Goal: Task Accomplishment & Management: Manage account settings

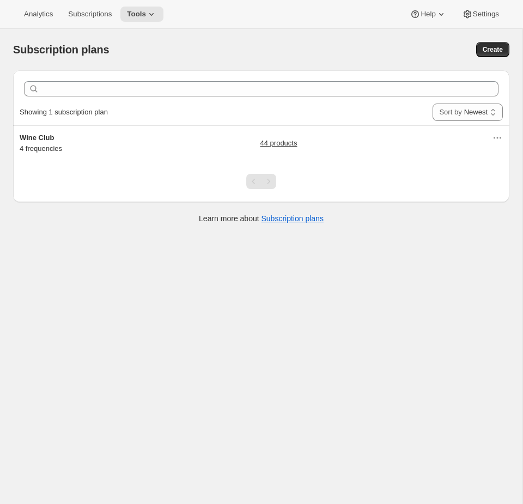
click at [186, 281] on div "Subscription plans. This page is ready Subscription plans Create Clear Showing …" at bounding box center [261, 281] width 522 height 504
click at [444, 396] on div "Subscription plans. This page is ready Subscription plans Create Clear Showing …" at bounding box center [261, 281] width 522 height 504
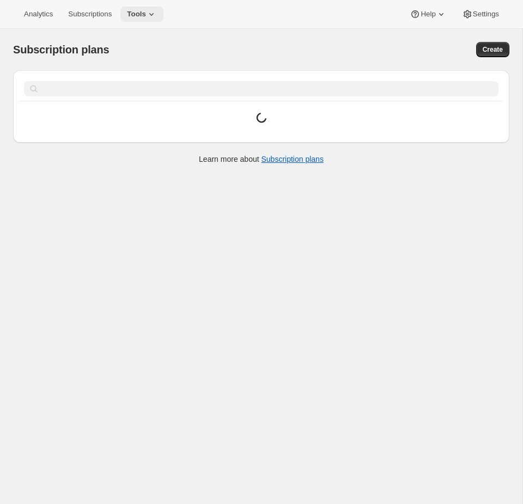
click at [152, 21] on button "Tools" at bounding box center [141, 14] width 43 height 15
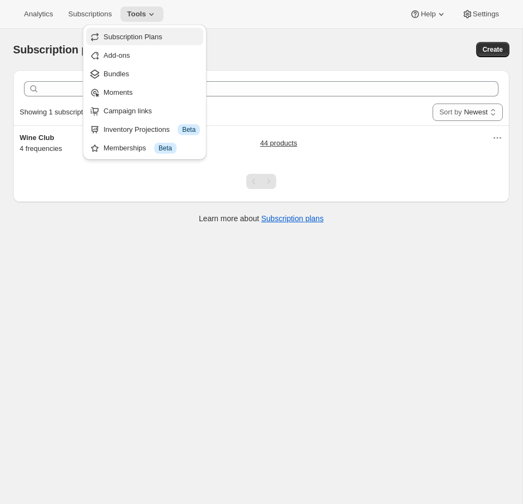
click at [136, 36] on span "Subscription Plans" at bounding box center [132, 37] width 59 height 8
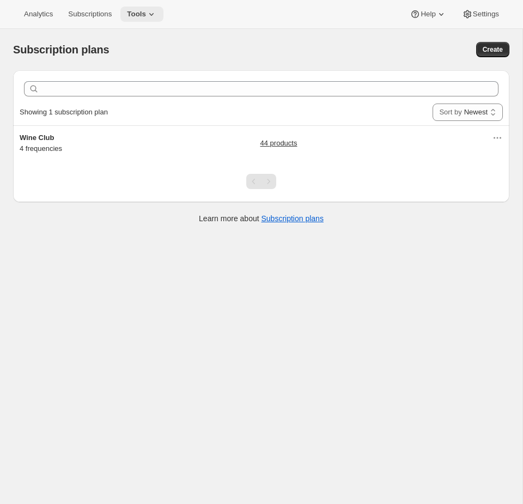
click at [140, 16] on span "Tools" at bounding box center [136, 14] width 19 height 9
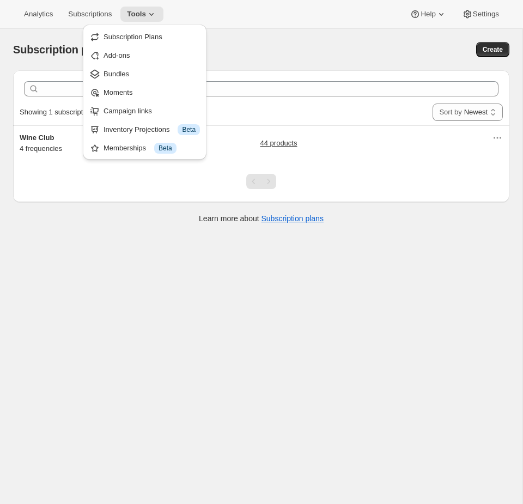
click at [296, 31] on div "Subscription plans. This page is ready Subscription plans Create" at bounding box center [261, 49] width 496 height 41
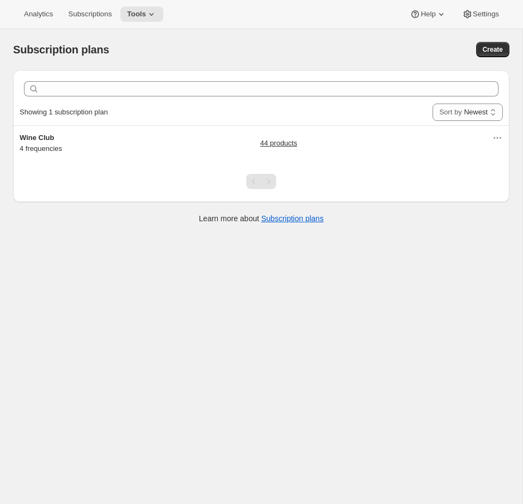
click at [155, 169] on div at bounding box center [261, 181] width 496 height 41
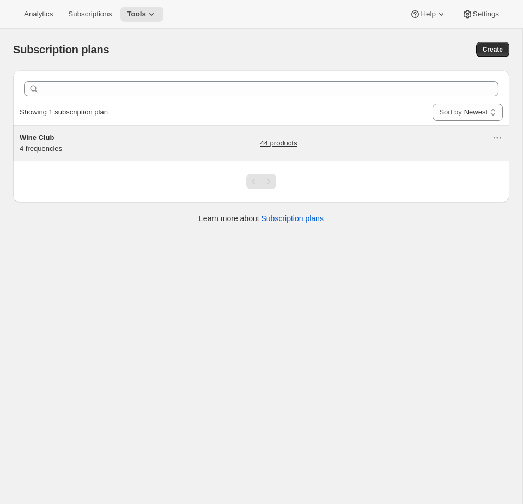
click at [137, 143] on div "Wine Club 4 frequencies" at bounding box center [88, 143] width 136 height 22
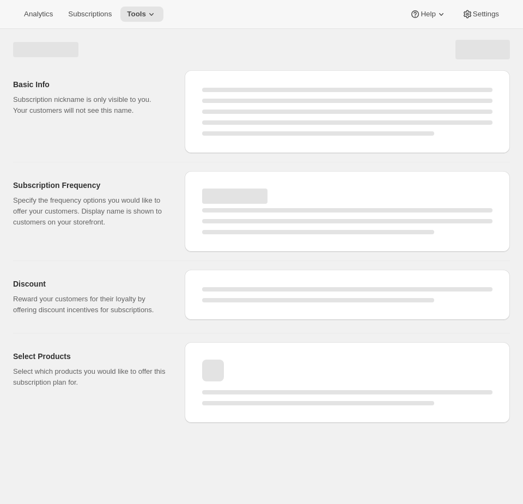
select select "WEEK"
select select "MONTH"
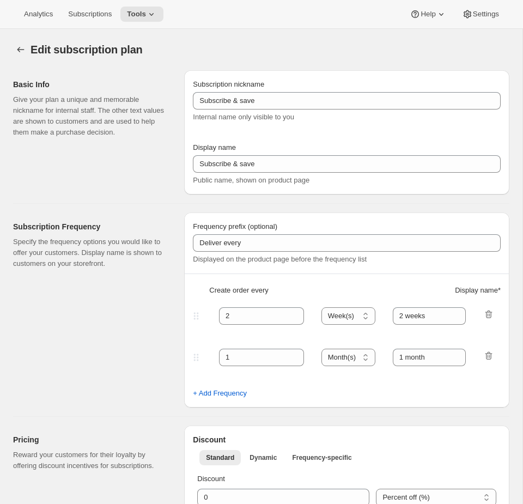
checkbox input "true"
type input "Wine Club"
type input "3"
select select "MONTH"
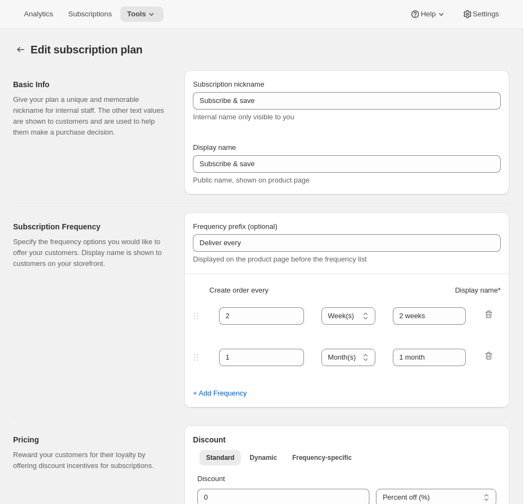
type input "3 months"
type input "4"
type input "4 months"
select select "MONTH"
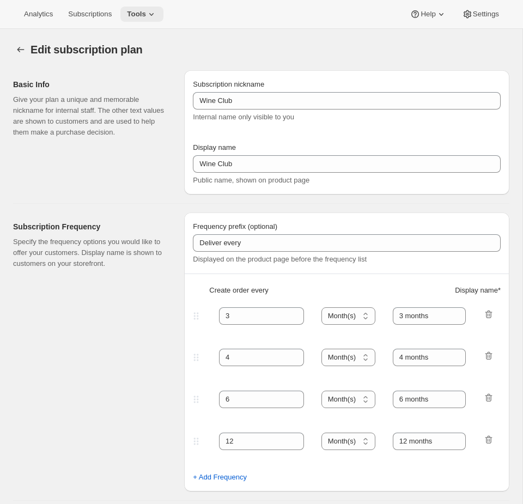
click at [141, 14] on span "Tools" at bounding box center [136, 14] width 19 height 9
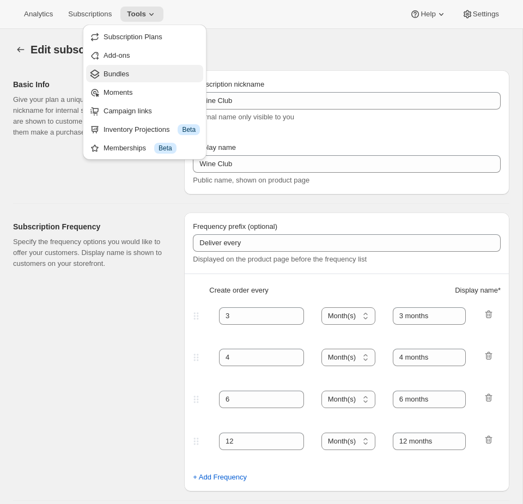
click at [114, 70] on span "Bundles" at bounding box center [116, 74] width 26 height 8
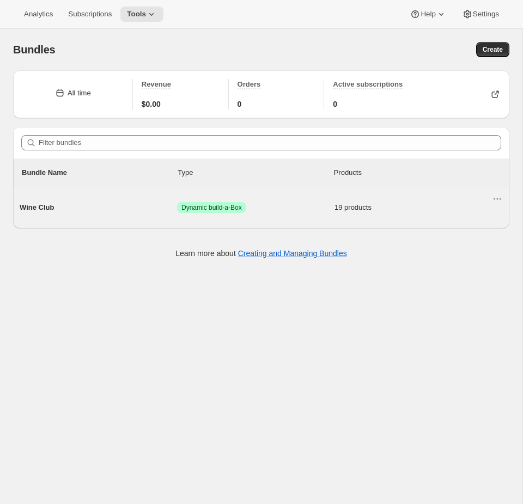
click at [139, 213] on div "Wine Club Success Dynamic build-a-Box 19 products" at bounding box center [256, 207] width 472 height 28
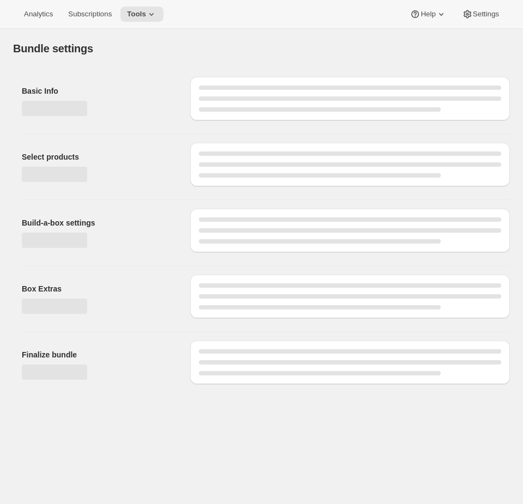
type input "Wine Club"
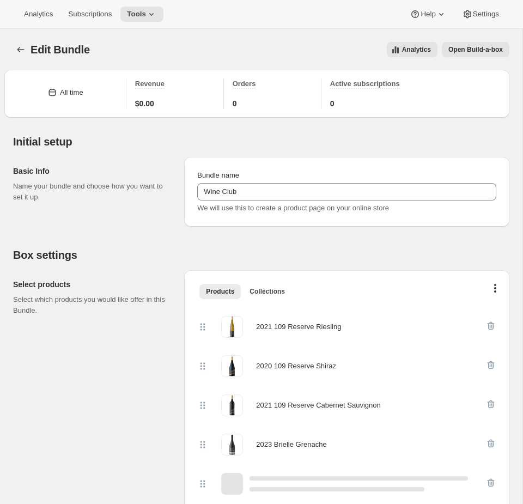
click at [300, 15] on div "Analytics Subscriptions Tools Help Settings" at bounding box center [261, 14] width 523 height 29
click at [482, 52] on span "Open Build-a-box" at bounding box center [475, 49] width 54 height 9
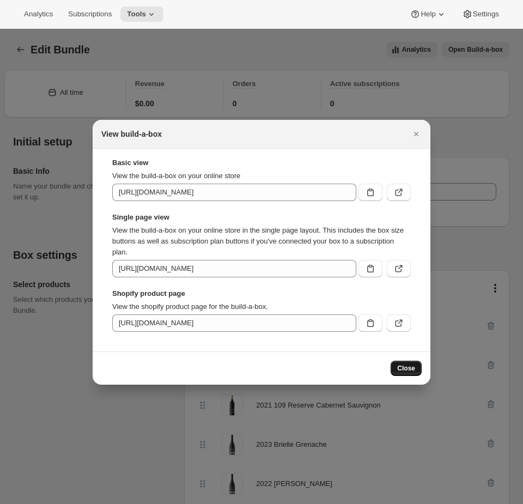
click at [414, 363] on button "Close" at bounding box center [405, 367] width 31 height 15
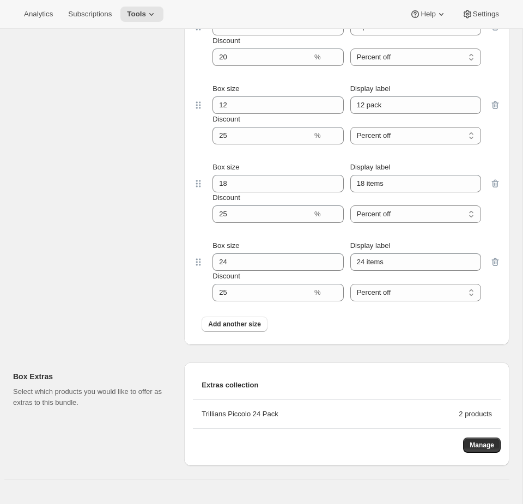
scroll to position [1644, 0]
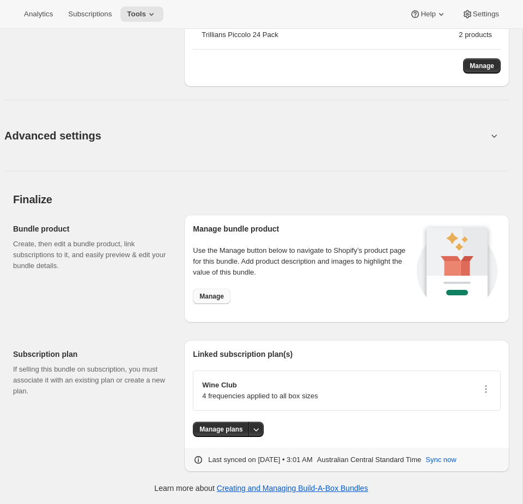
click at [206, 293] on span "Manage" at bounding box center [211, 296] width 24 height 9
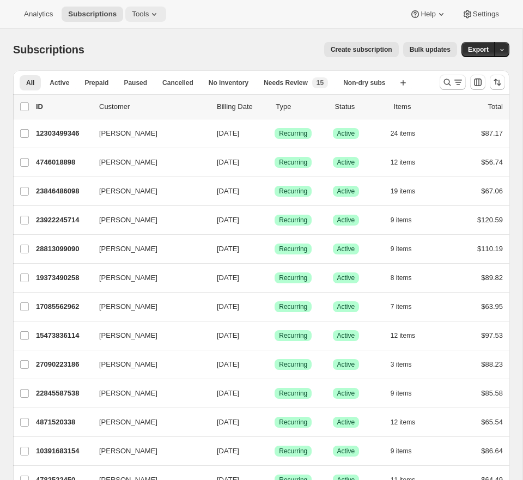
click at [144, 10] on button "Tools" at bounding box center [145, 14] width 41 height 15
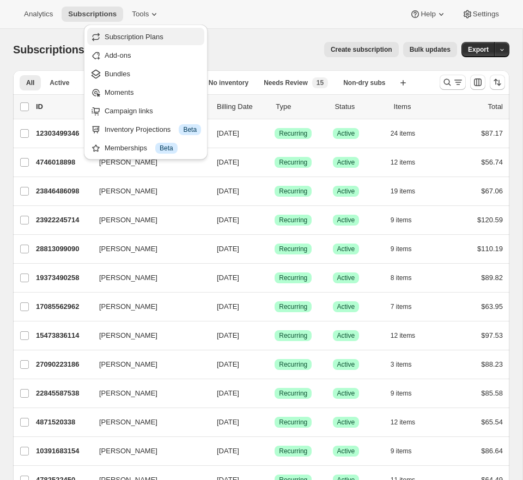
click at [128, 38] on span "Subscription Plans" at bounding box center [134, 37] width 59 height 8
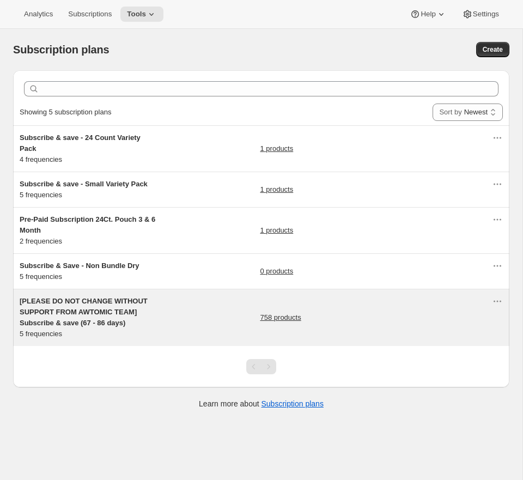
scroll to position [2, 0]
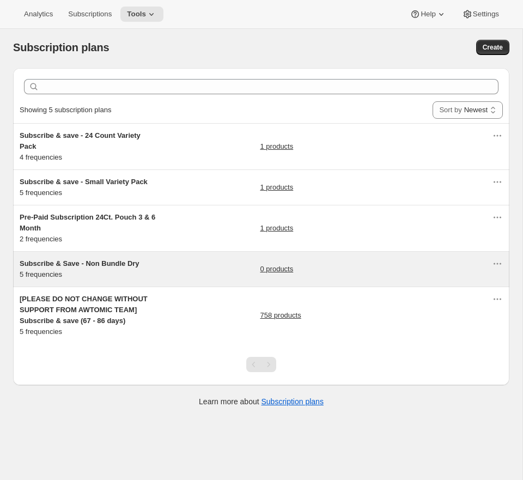
click at [135, 266] on span "Subscribe & Save - Non Bundle Dry" at bounding box center [80, 263] width 120 height 8
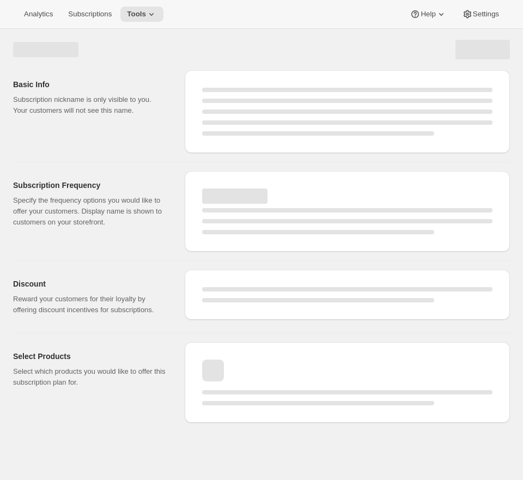
select select "WEEK"
select select "MONTH"
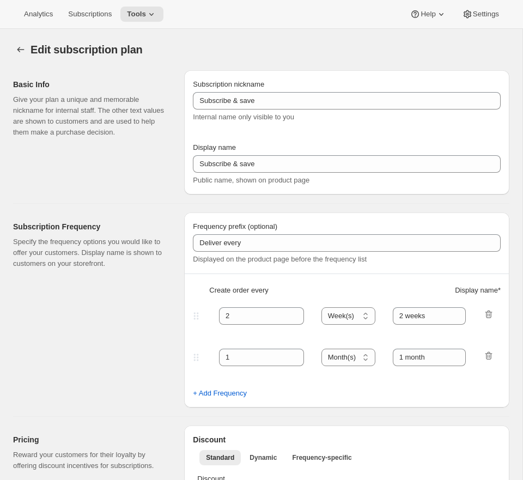
type input "Subscribe & Save - Non Bundle Dry"
type input "Subscribe & Save 10%"
type input "4"
type input "4 weeks"
select select "WEEK"
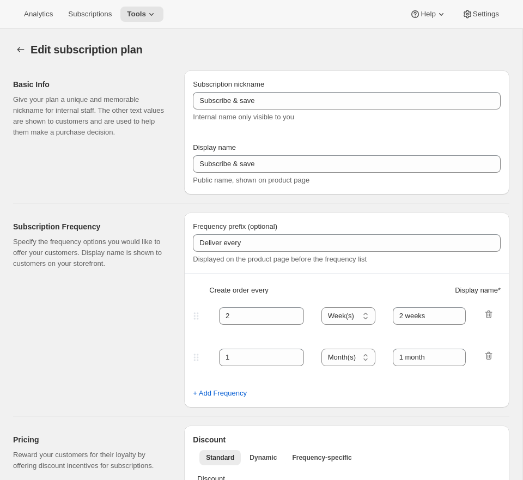
type input "1 week"
type input "10"
select select "WEEK"
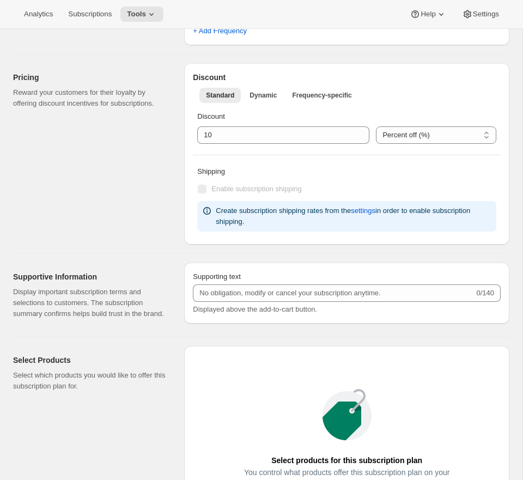
scroll to position [84, 0]
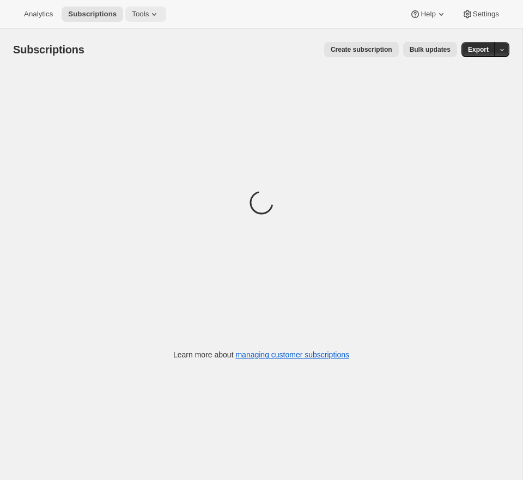
click at [149, 14] on span "Tools" at bounding box center [140, 14] width 17 height 9
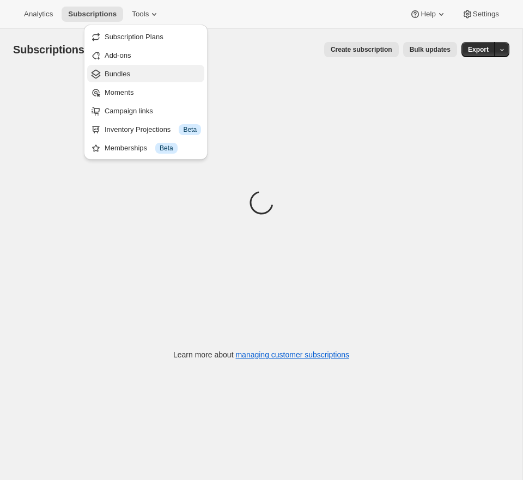
click at [129, 71] on span "Bundles" at bounding box center [118, 74] width 26 height 8
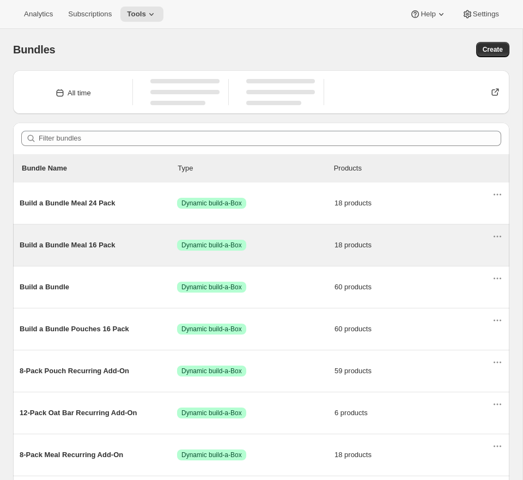
click at [119, 248] on span "Build a Bundle Meal 16 Pack" at bounding box center [98, 245] width 157 height 11
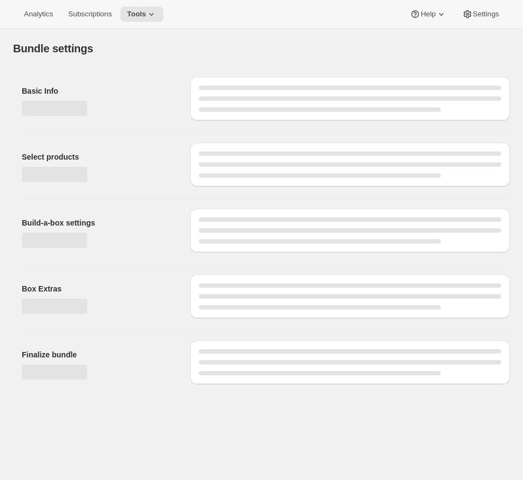
type input "Build a Bundle Meal 16 Pack"
checkbox input "true"
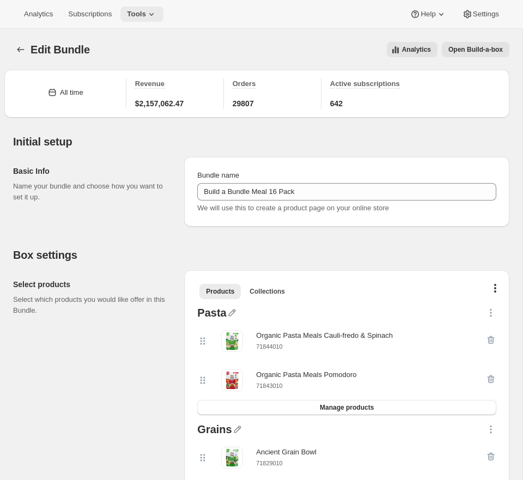
click at [151, 15] on icon at bounding box center [151, 14] width 11 height 11
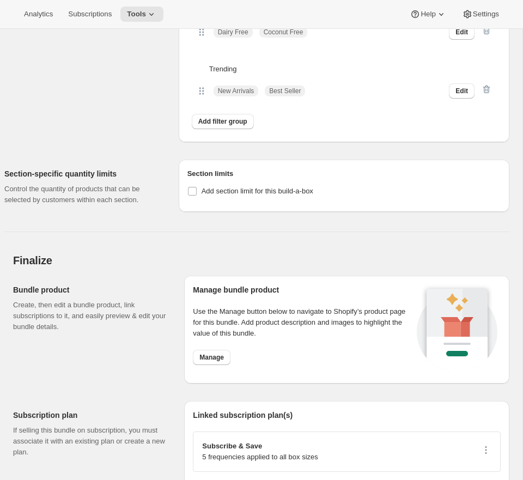
scroll to position [2130, 0]
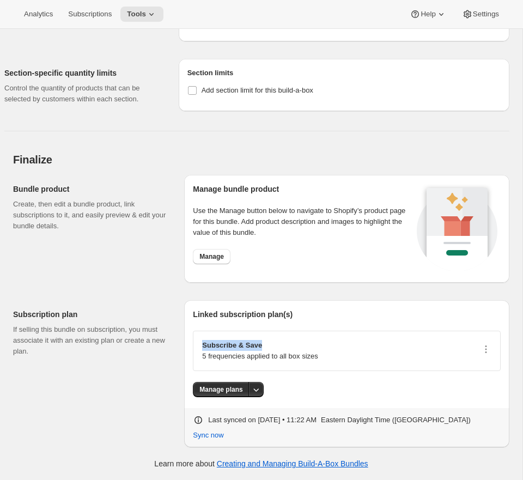
drag, startPoint x: 245, startPoint y: 348, endPoint x: 200, endPoint y: 348, distance: 45.2
click at [200, 348] on div "Subscribe & Save 5 frequencies applied to all box sizes" at bounding box center [347, 350] width 308 height 40
copy p "Subscribe & Save"
click at [488, 350] on icon "button" at bounding box center [485, 349] width 11 height 11
click at [470, 390] on span "Edit plan details" at bounding box center [453, 394] width 50 height 8
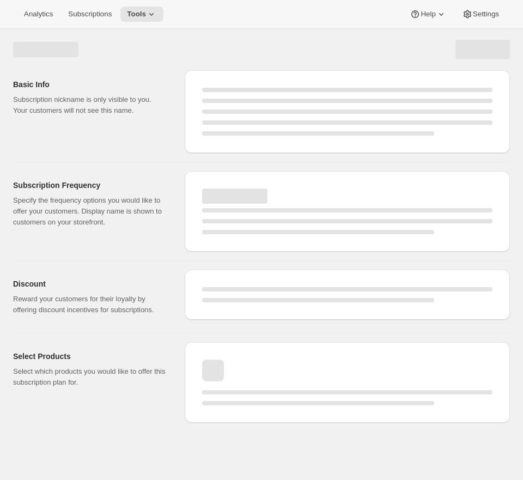
select select "WEEK"
select select "MONTH"
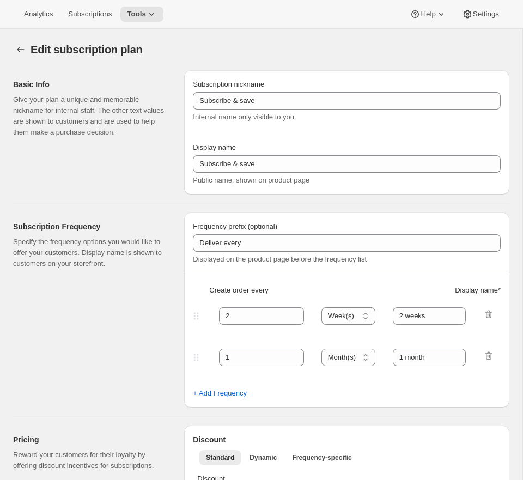
type input "[PLEASE DO NOT CHANGE WITHOUT SUPPORT FROM AWTOMIC TEAM] Subscribe & save (67 -…"
type input "Subscribe & Save"
type input "4"
type input "4 weeks"
select select "WEEK"
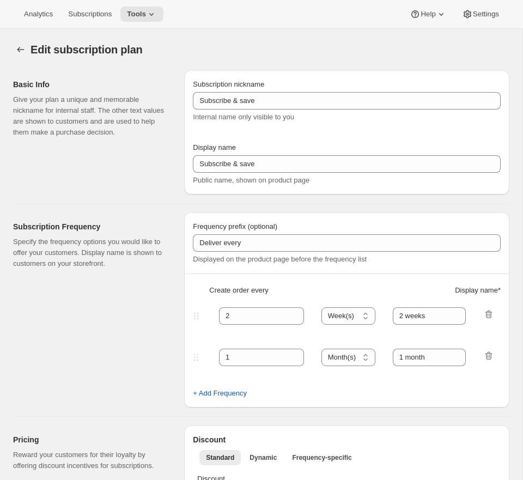
type input "1 week"
select select "WEEK"
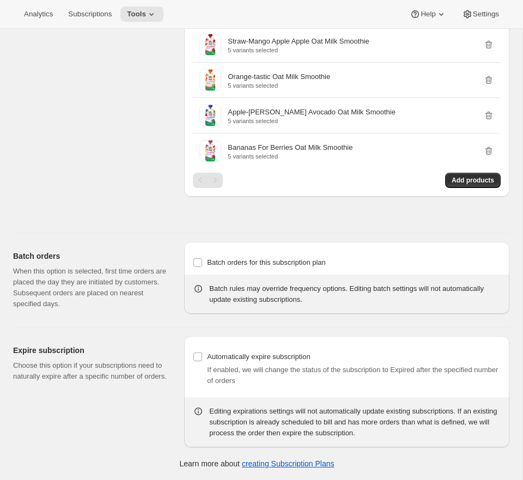
scroll to position [5928, 0]
click at [479, 180] on span "Add products" at bounding box center [472, 180] width 42 height 9
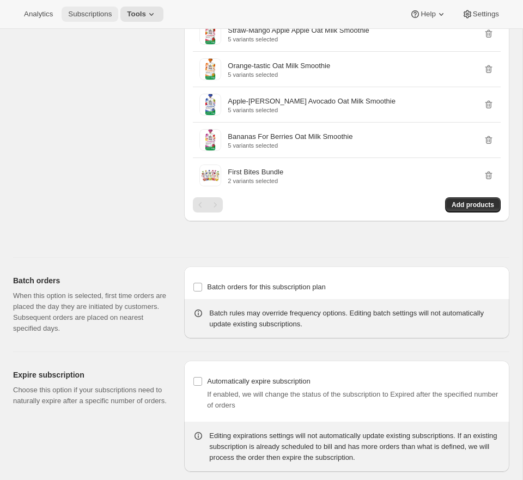
click at [90, 15] on span "Subscriptions" at bounding box center [90, 14] width 44 height 9
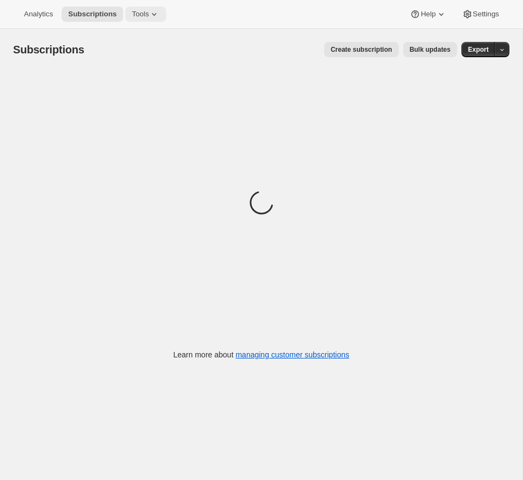
click at [144, 14] on span "Tools" at bounding box center [140, 14] width 17 height 9
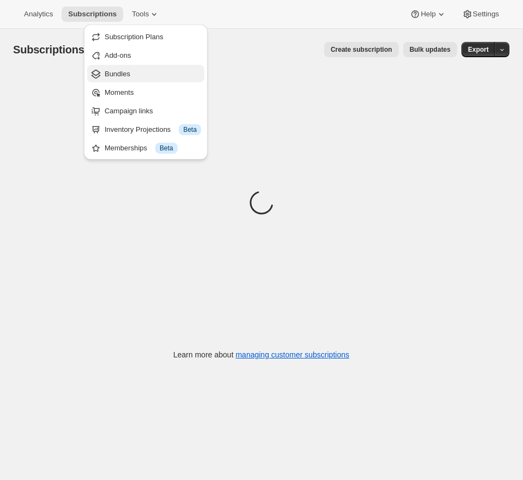
click at [136, 77] on span "Bundles" at bounding box center [153, 74] width 96 height 11
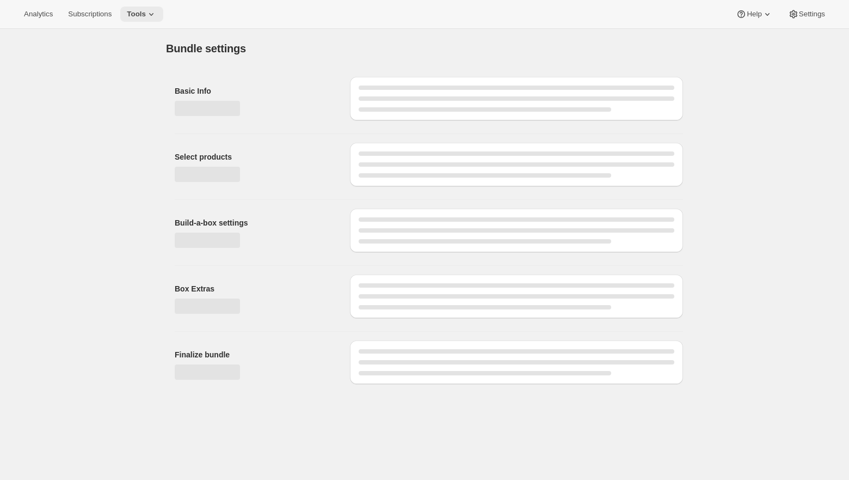
click at [145, 13] on span "Tools" at bounding box center [136, 14] width 19 height 9
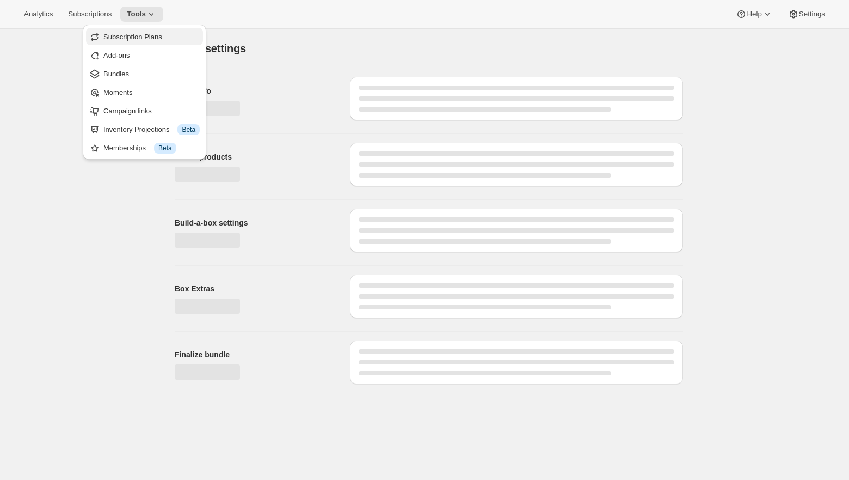
type input "Build a Bundle Meals 16 Pack"
checkbox input "true"
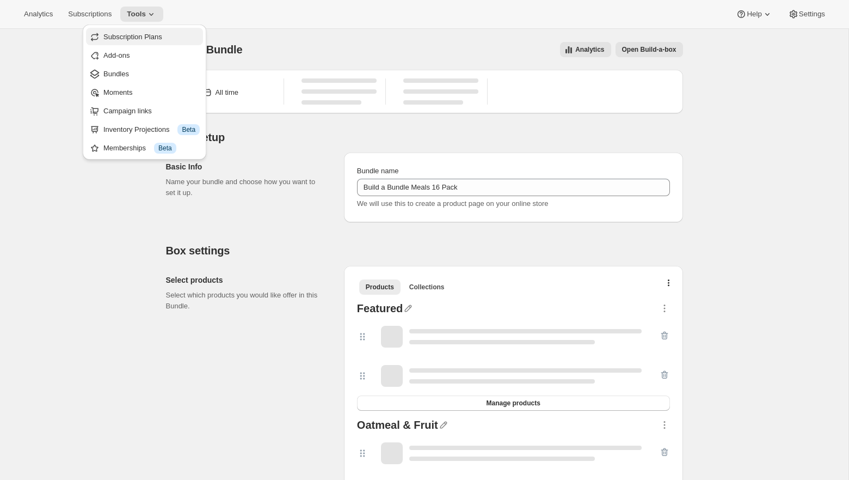
click at [138, 39] on span "Subscription Plans" at bounding box center [132, 37] width 59 height 8
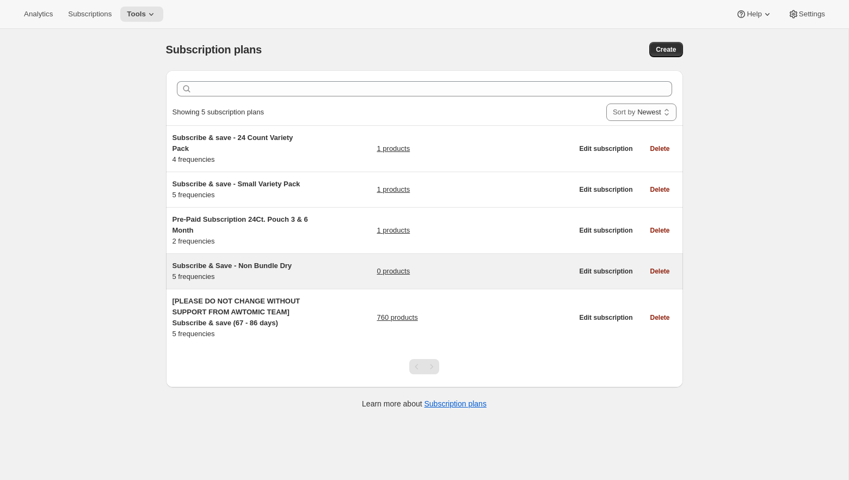
click at [296, 265] on h5 "Subscribe & Save - Non Bundle Dry" at bounding box center [241, 265] width 136 height 11
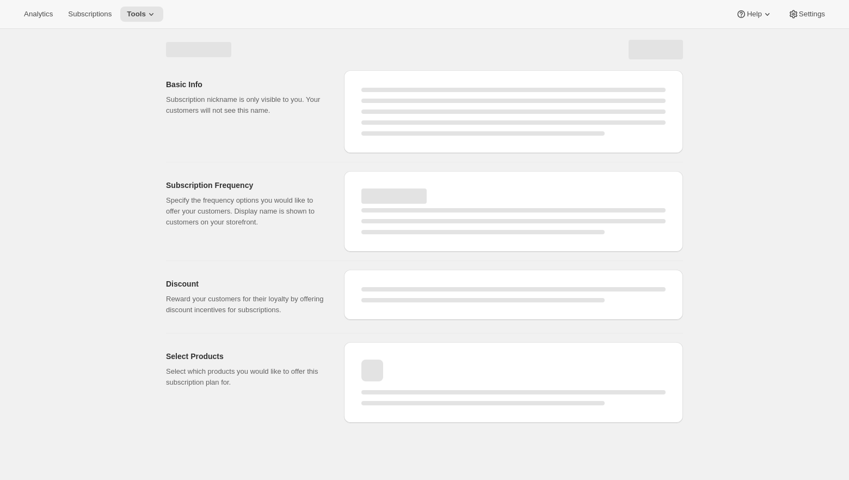
select select "WEEK"
select select "MONTH"
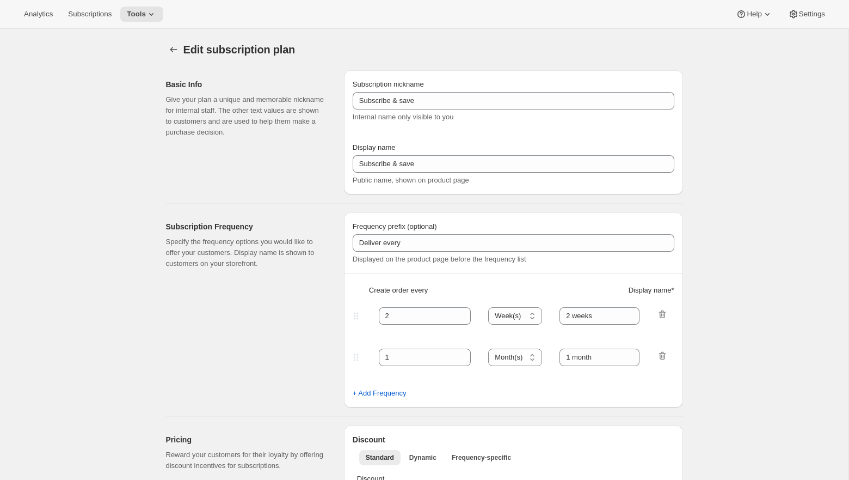
type input "Subscribe & Save - Non Bundle Dry"
type input "Subscribe & Save 10%"
type input "4"
type input "4 weeks"
select select "WEEK"
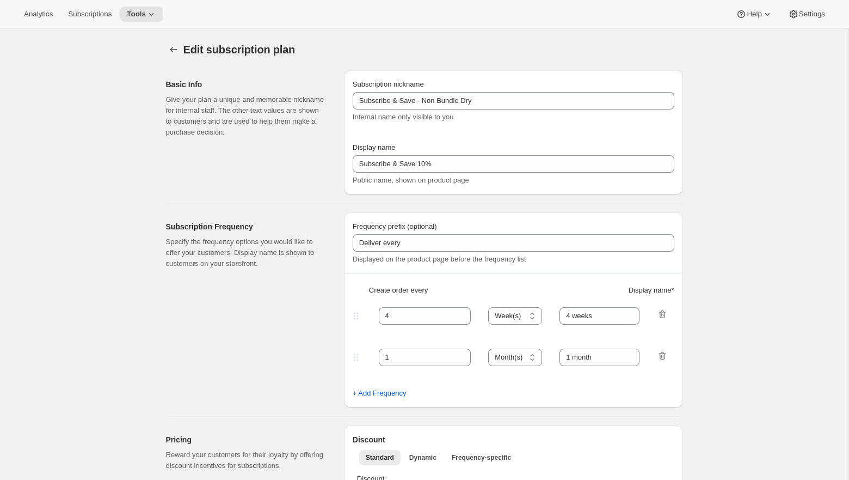
type input "1 week"
type input "10"
select select "WEEK"
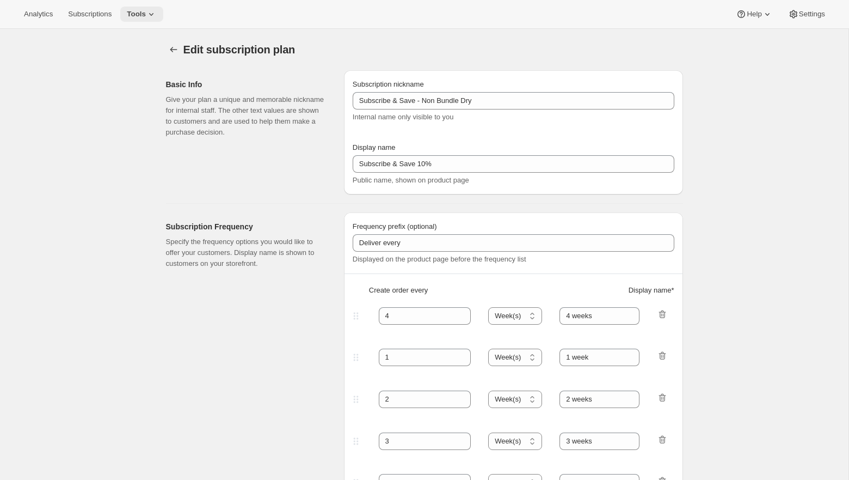
click at [132, 19] on button "Tools" at bounding box center [141, 14] width 43 height 15
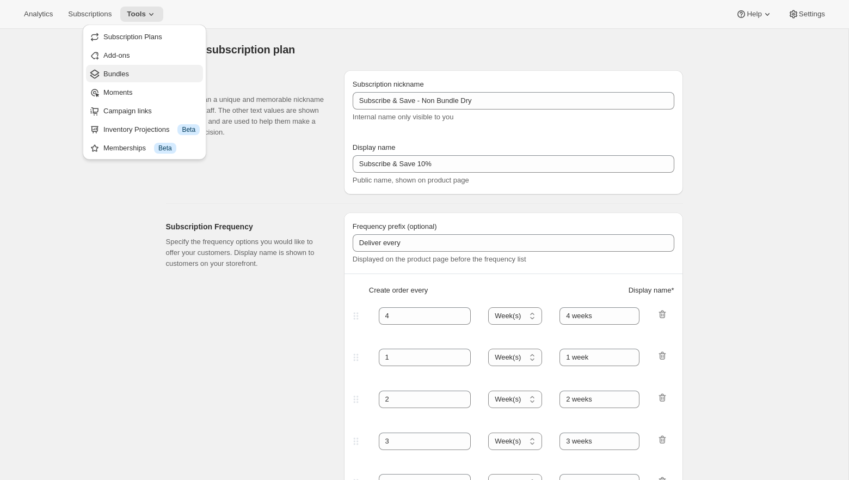
click at [126, 72] on span "Bundles" at bounding box center [116, 74] width 26 height 8
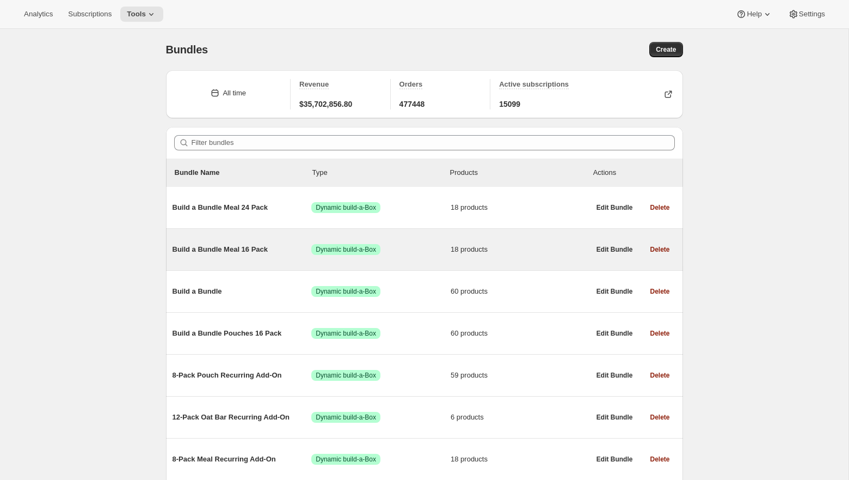
click at [270, 255] on div "Build a Bundle Meal 16 Pack Success Dynamic build-a-Box 18 products" at bounding box center [382, 249] width 418 height 11
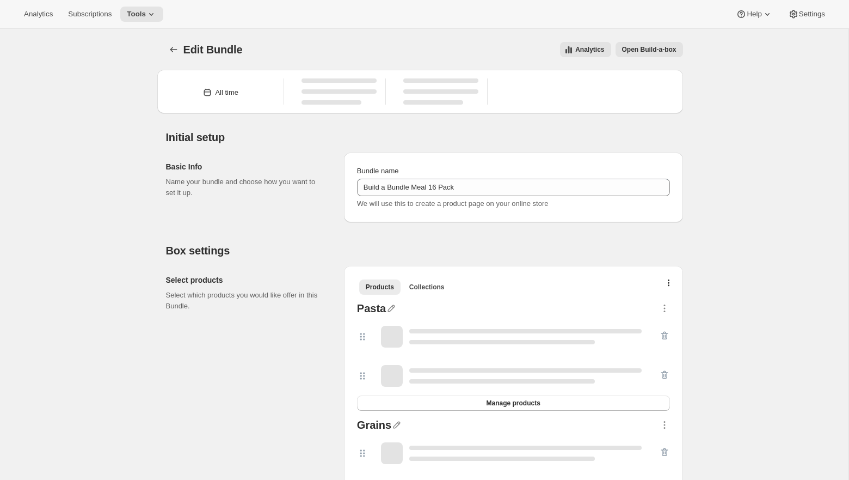
type input "Build a Bundle Meal 16 Pack"
checkbox input "true"
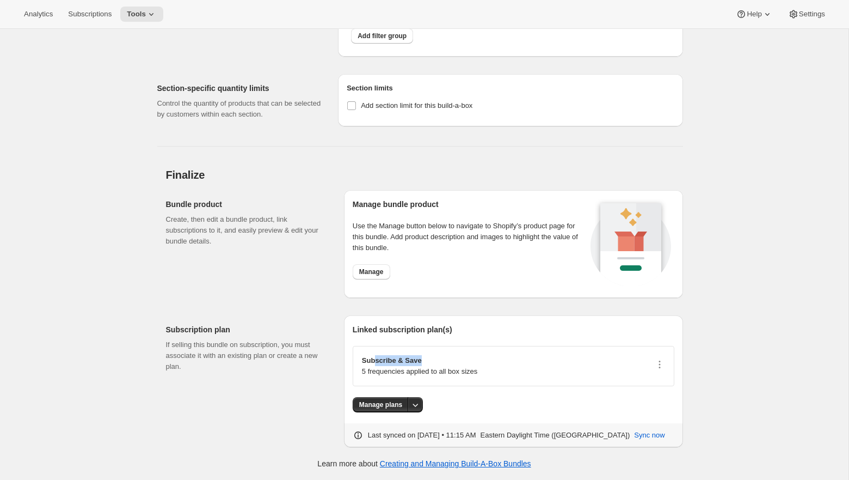
drag, startPoint x: 439, startPoint y: 359, endPoint x: 377, endPoint y: 359, distance: 62.1
click at [377, 359] on p "Subscribe & Save" at bounding box center [419, 360] width 115 height 11
click at [659, 362] on icon "button" at bounding box center [659, 364] width 11 height 11
click at [651, 405] on span "Edit plan details" at bounding box center [642, 409] width 50 height 8
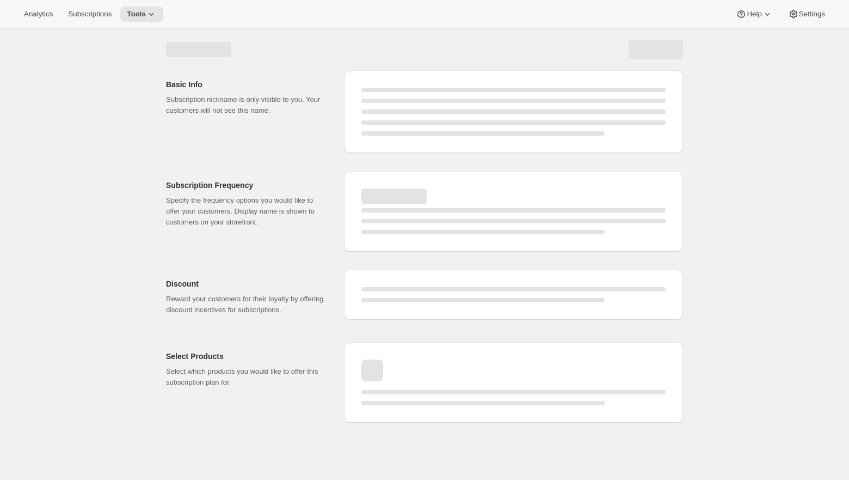
select select "WEEK"
select select "MONTH"
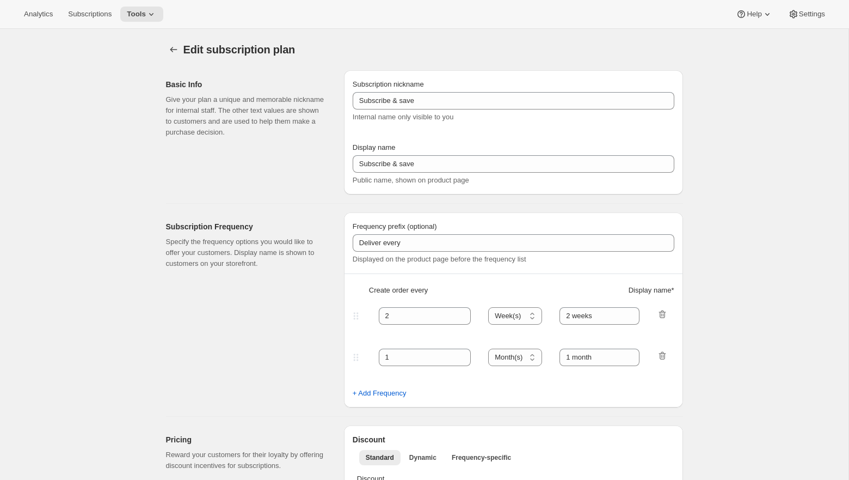
type input "[PLEASE DO NOT CHANGE WITHOUT SUPPORT FROM AWTOMIC TEAM] Subscribe & save (67 -…"
type input "Subscribe & Save"
type input "4"
type input "4 weeks"
select select "WEEK"
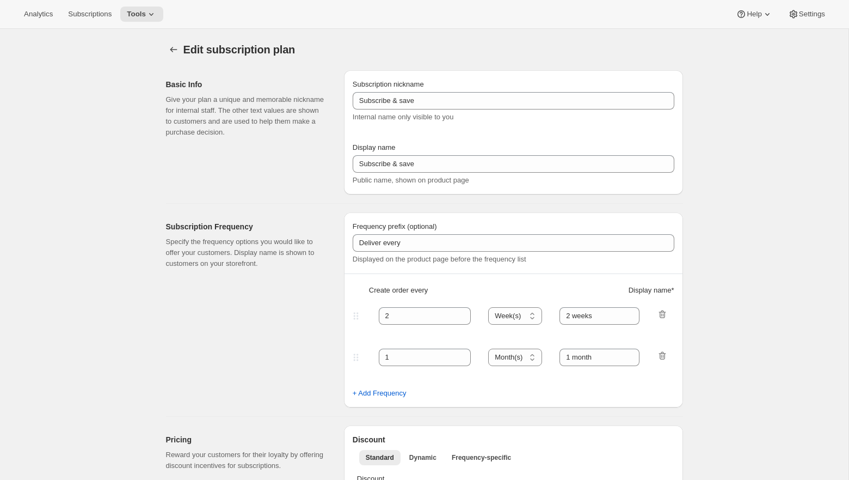
type input "1 week"
select select "WEEK"
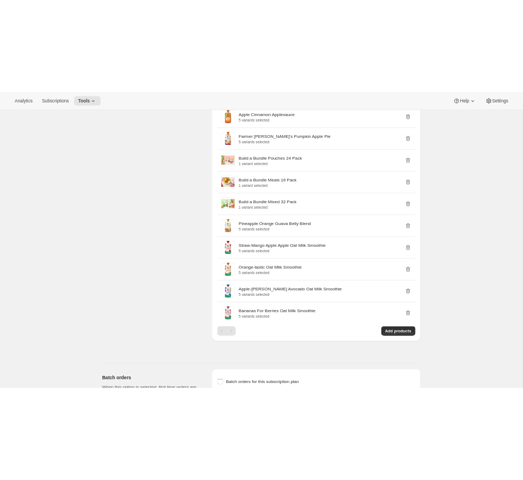
scroll to position [5402, 0]
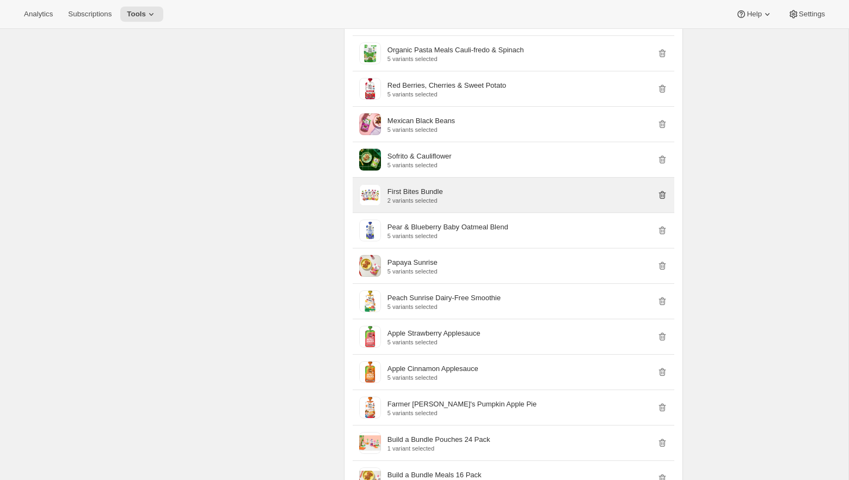
click at [665, 199] on icon "button" at bounding box center [662, 195] width 7 height 8
